Goal: Task Accomplishment & Management: Complete application form

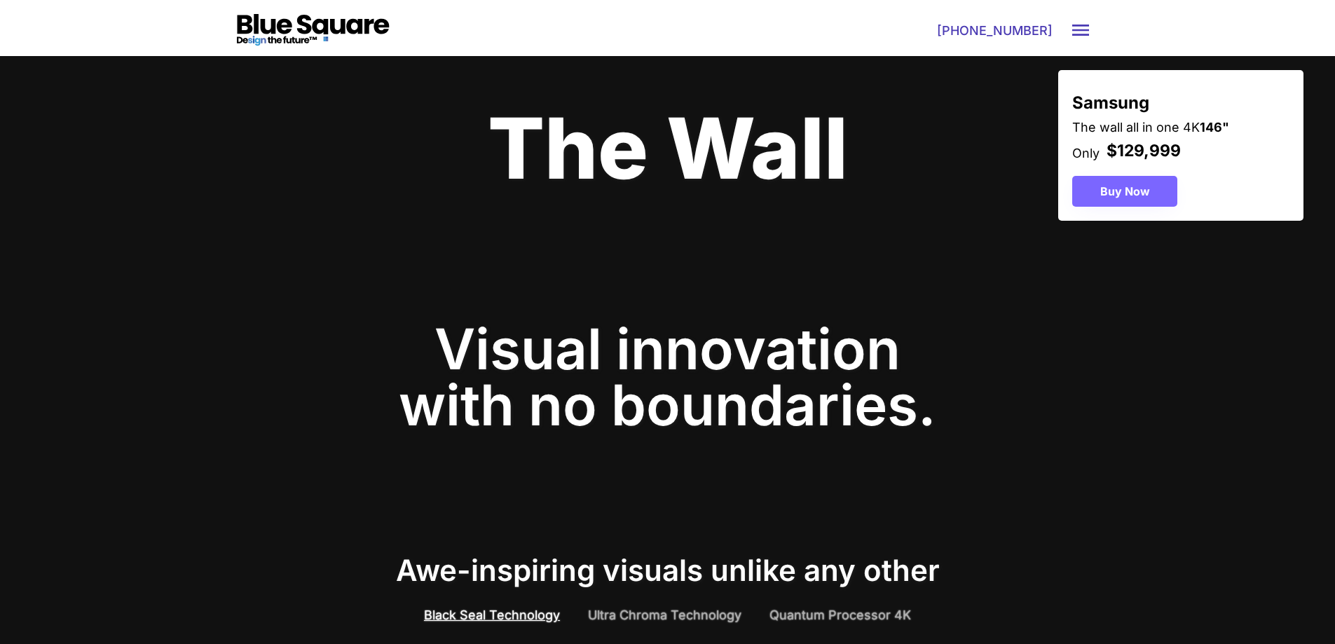
click at [1106, 186] on button "Buy Now" at bounding box center [1124, 191] width 105 height 31
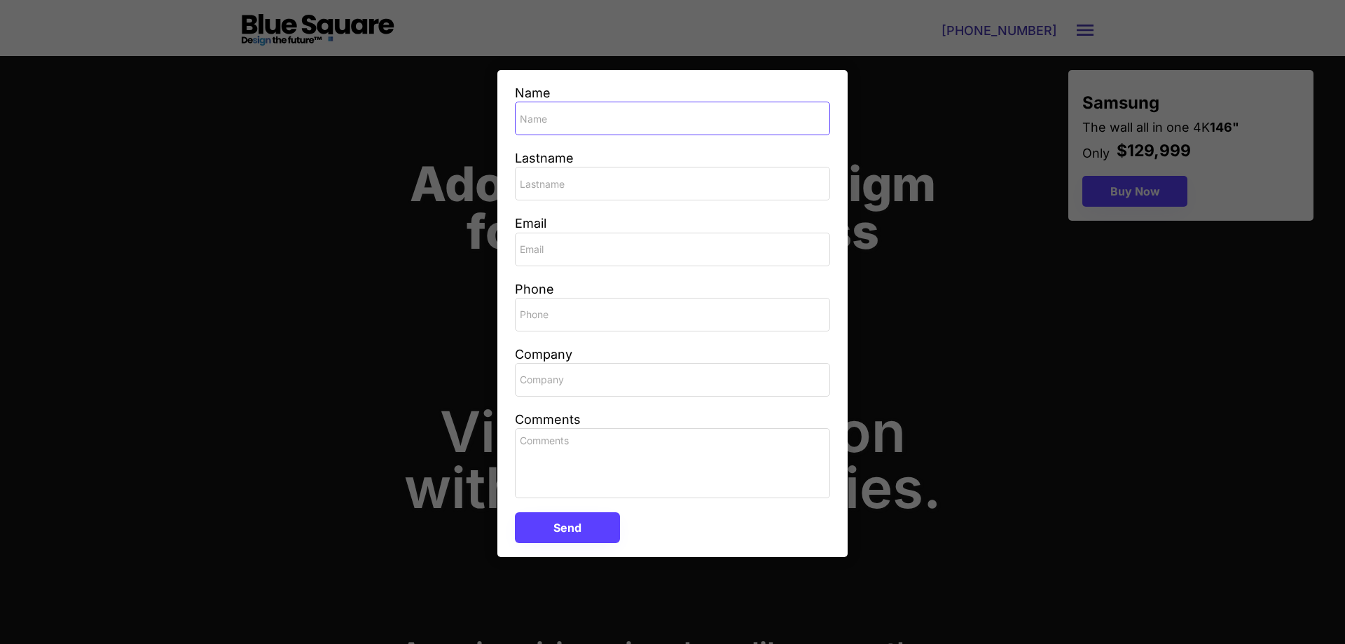
click at [633, 102] on input "input" at bounding box center [672, 119] width 315 height 34
type input "Yitzy"
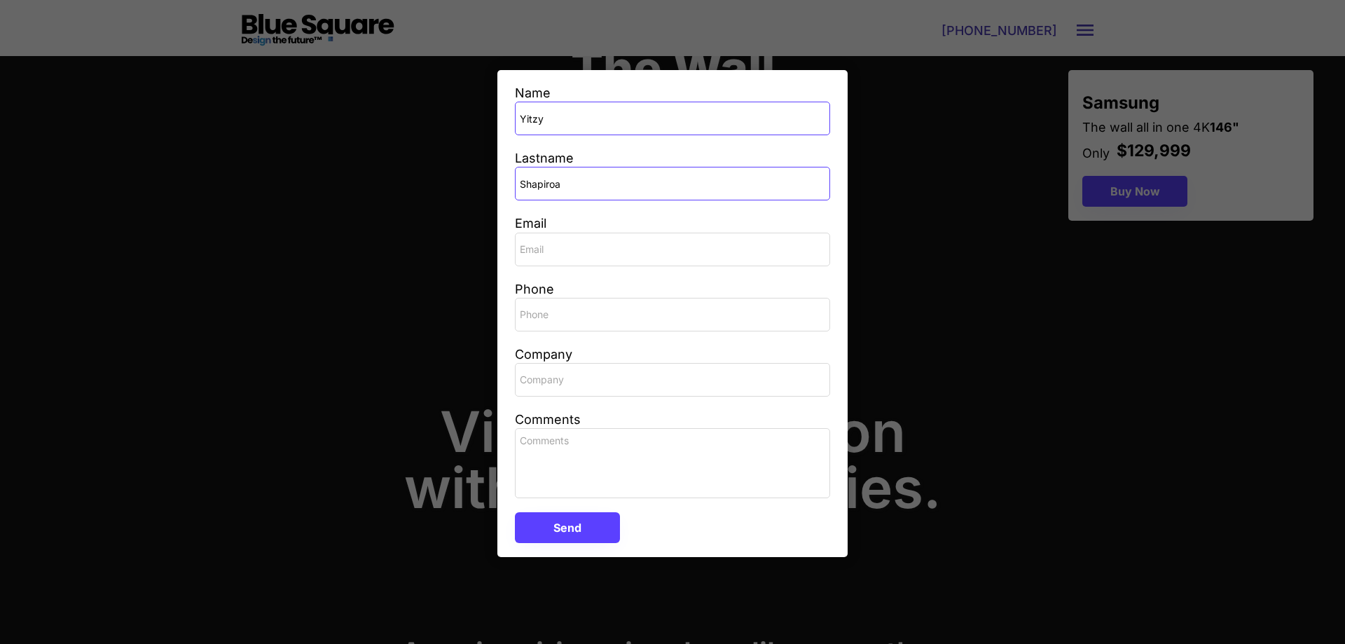
type input "Shapiroa"
type input "[EMAIL_ADDRESS][PERSON_NAME][DOMAIN_NAME]"
type input "[PHONE_NUMBER]"
type input "[GEOGRAPHIC_DATA]"
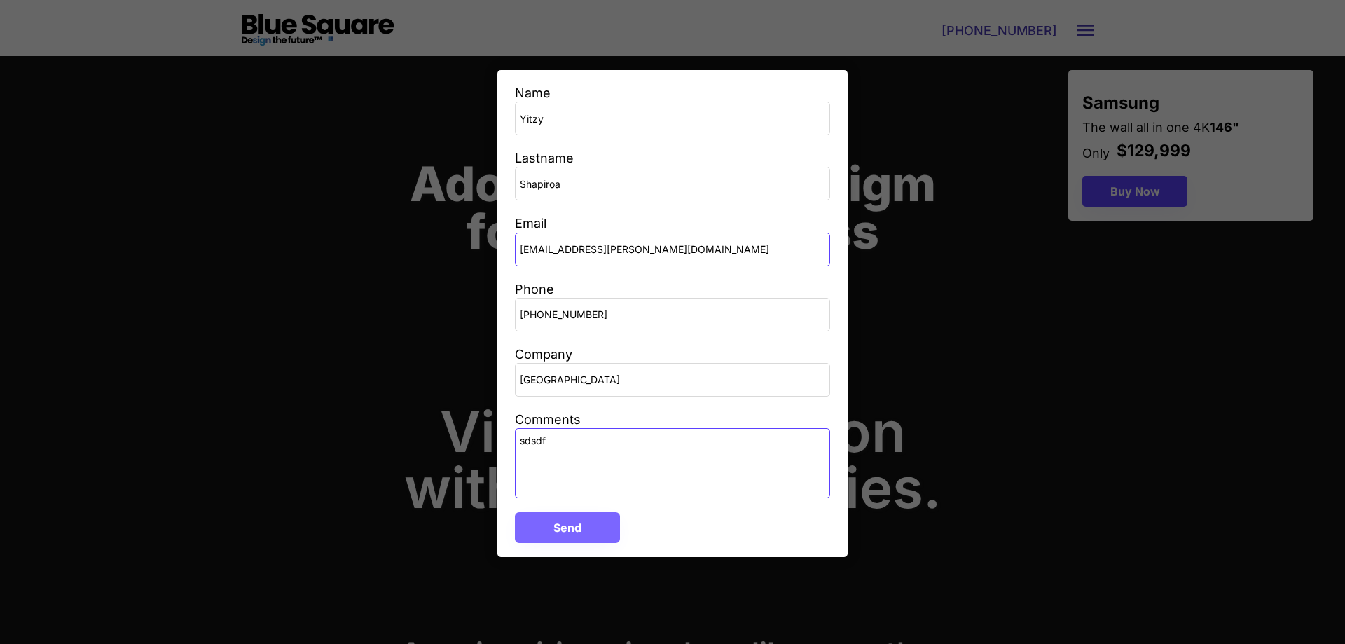
type textarea "sdsdf"
click at [576, 525] on button "Send" at bounding box center [567, 527] width 105 height 31
click at [570, 532] on button "Send" at bounding box center [567, 527] width 105 height 31
